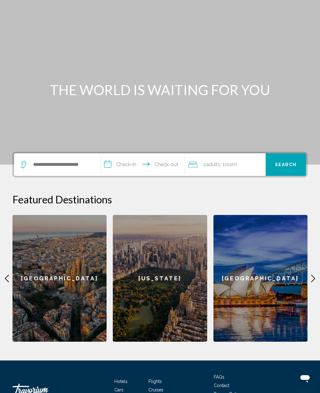
scroll to position [47, 0]
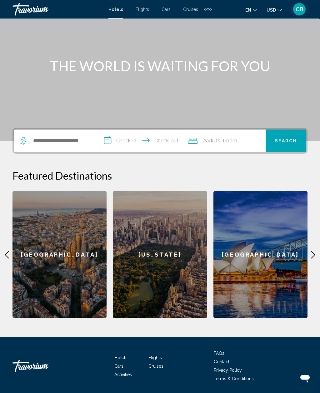
click at [316, 251] on icon "Main content" at bounding box center [313, 255] width 8 height 8
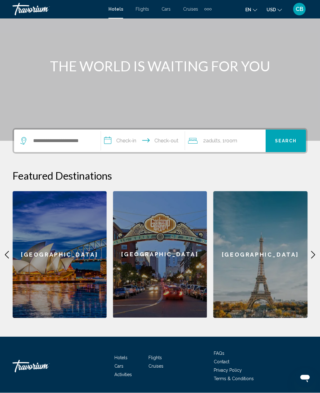
click at [316, 250] on div "**********" at bounding box center [160, 224] width 320 height 193
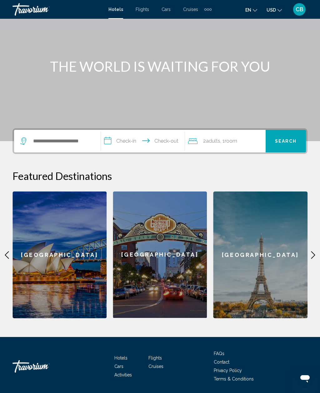
click at [5, 254] on icon "Main content" at bounding box center [7, 255] width 8 height 8
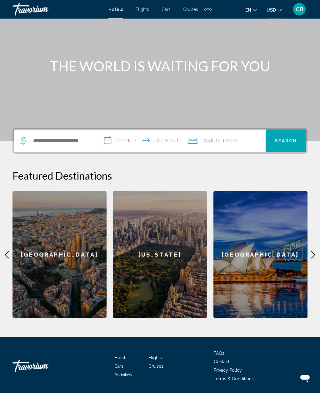
click at [315, 251] on icon "Main content" at bounding box center [313, 255] width 8 height 8
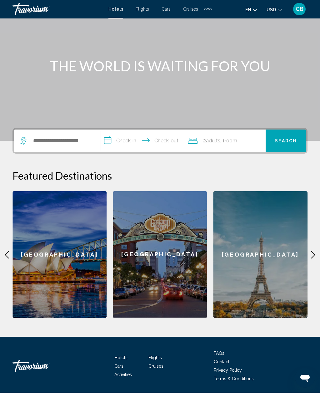
click at [318, 251] on div "**********" at bounding box center [160, 224] width 320 height 193
click at [316, 253] on icon "Main content" at bounding box center [313, 255] width 8 height 8
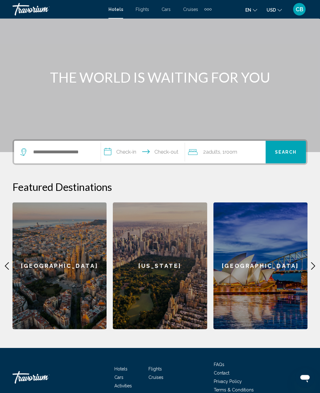
scroll to position [36, 0]
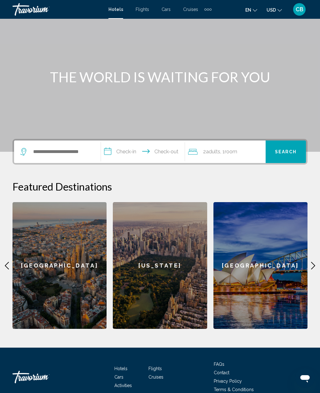
click at [170, 243] on div "[US_STATE]" at bounding box center [160, 265] width 94 height 127
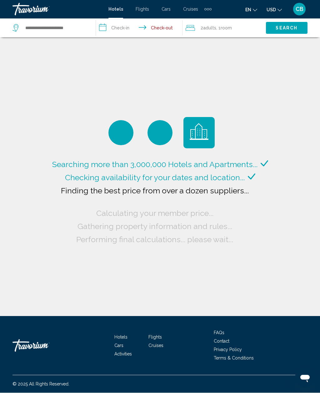
click at [261, 9] on ul "en English Español Français Italiano Português русский USD USD ($) MXN (Mex$) C…" at bounding box center [268, 9] width 46 height 10
click at [253, 11] on icon "Change language" at bounding box center [255, 10] width 4 height 4
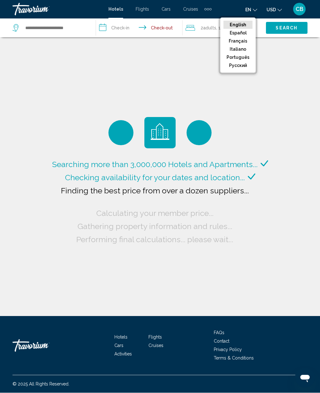
click at [242, 41] on button "Français" at bounding box center [237, 41] width 29 height 8
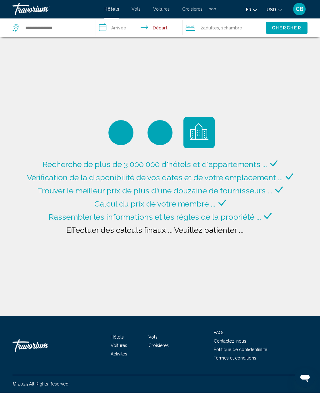
type input "**********"
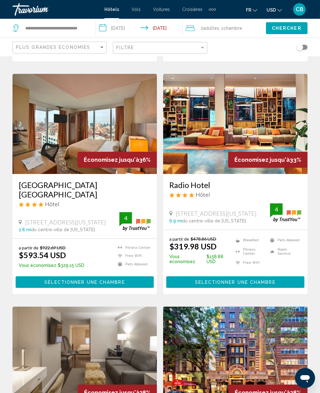
scroll to position [230, 0]
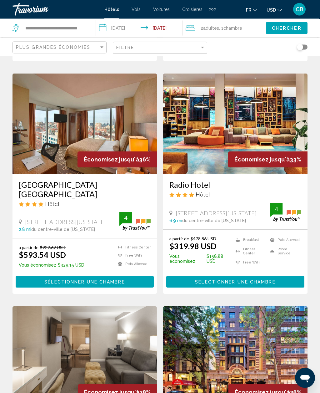
click at [293, 128] on img "Main content" at bounding box center [235, 124] width 144 height 100
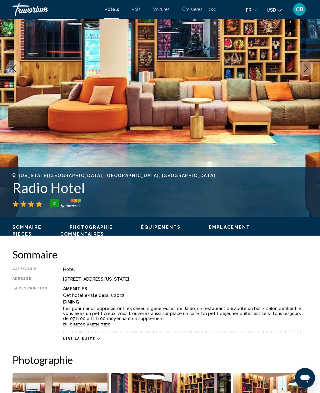
scroll to position [98, 0]
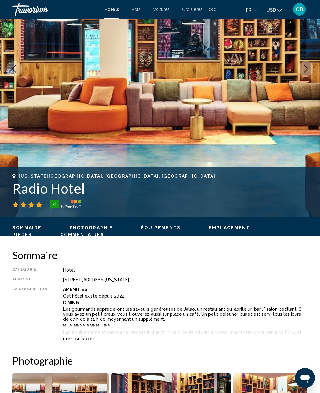
click at [298, 73] on img "Main content" at bounding box center [160, 68] width 320 height 297
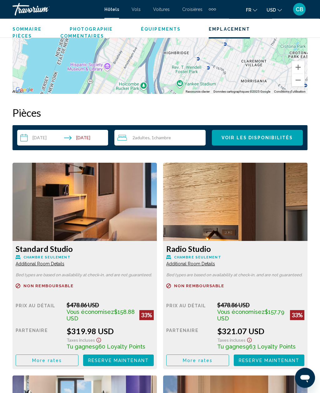
scroll to position [912, 0]
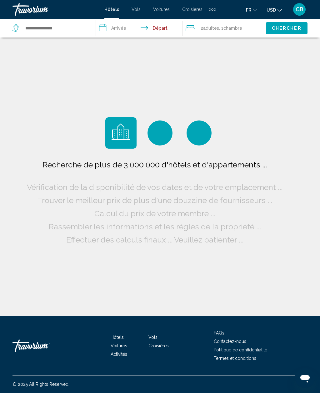
scroll to position [21, 0]
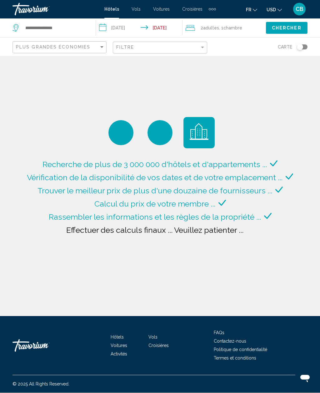
type input "**********"
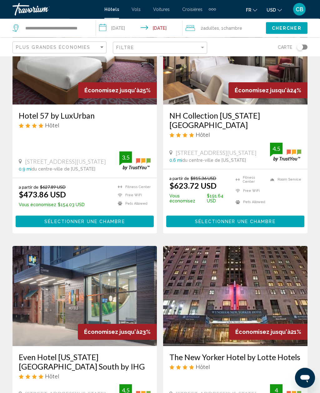
scroll to position [1135, 0]
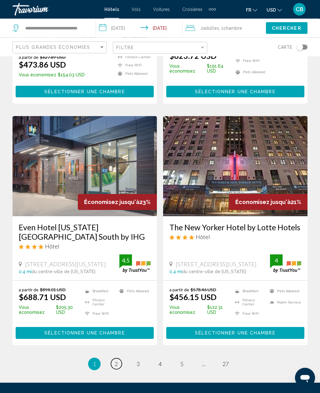
click at [116, 358] on link "page 2" at bounding box center [116, 363] width 11 height 11
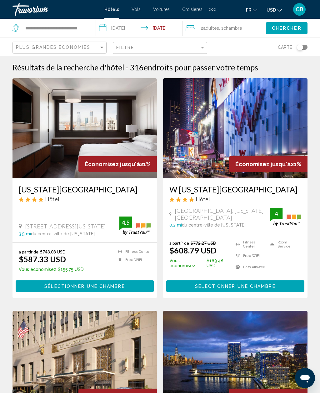
click at [135, 5] on div "Hôtels Vols Voitures Croisières Activités Hôtels Vols Voitures Croisières Activ…" at bounding box center [160, 9] width 112 height 10
click at [133, 10] on span "Vols" at bounding box center [136, 9] width 9 height 5
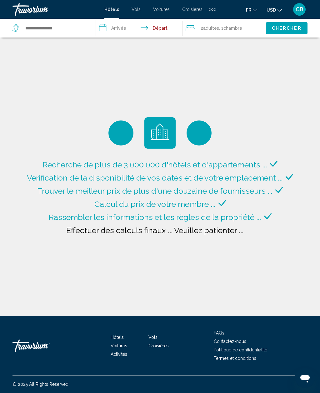
type input "**********"
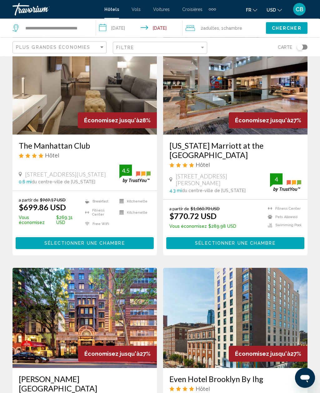
scroll to position [502, 0]
